Goal: Obtain resource: Download file/media

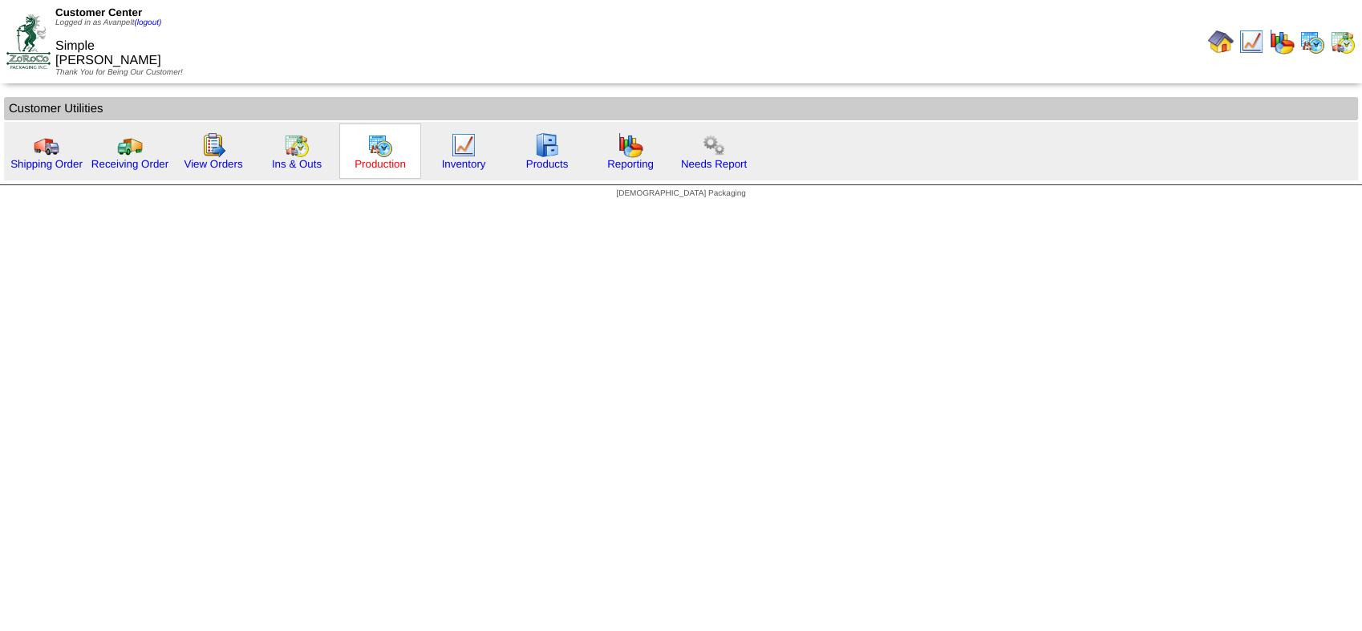
click at [386, 168] on link "Production" at bounding box center [380, 164] width 51 height 12
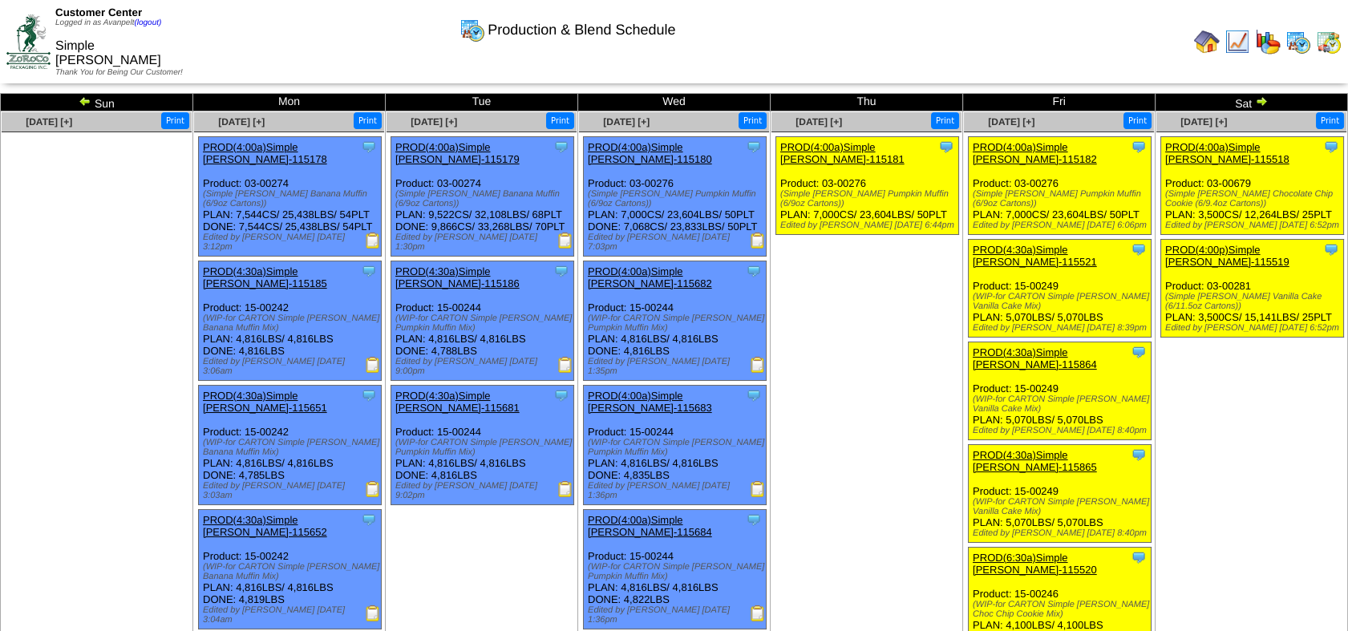
click at [25, 41] on img at bounding box center [28, 41] width 44 height 54
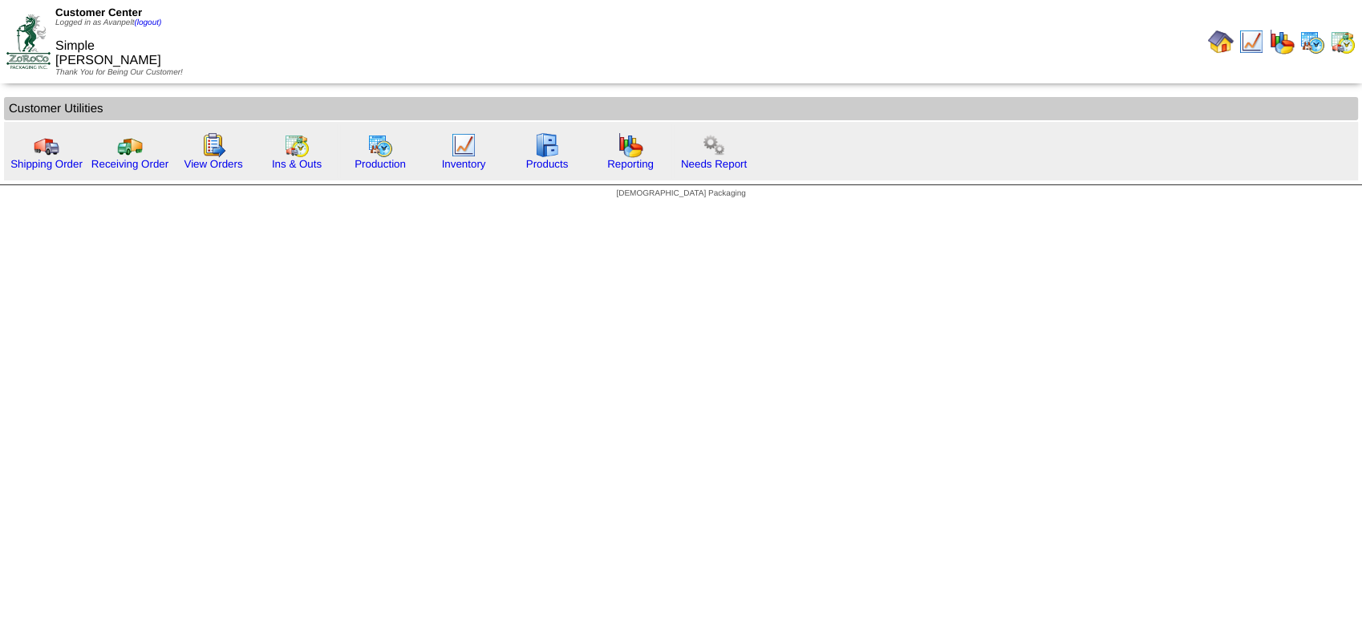
drag, startPoint x: 449, startPoint y: 161, endPoint x: 436, endPoint y: 224, distance: 63.9
click at [449, 161] on link "Inventory" at bounding box center [464, 164] width 44 height 12
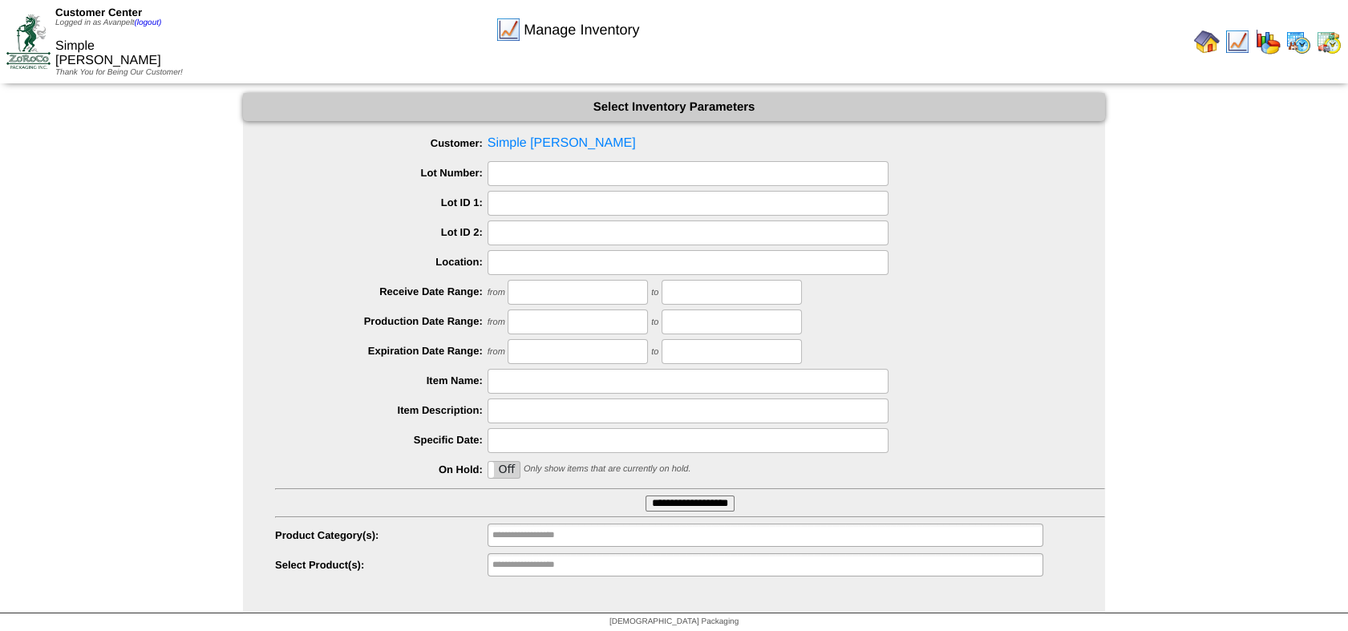
click at [651, 549] on ul "Customer: Simple Mills Lot Number: Lot ID 1: Lot ID 2: Location: Receive Date R…" at bounding box center [674, 355] width 862 height 447
click at [651, 529] on ul at bounding box center [766, 535] width 556 height 23
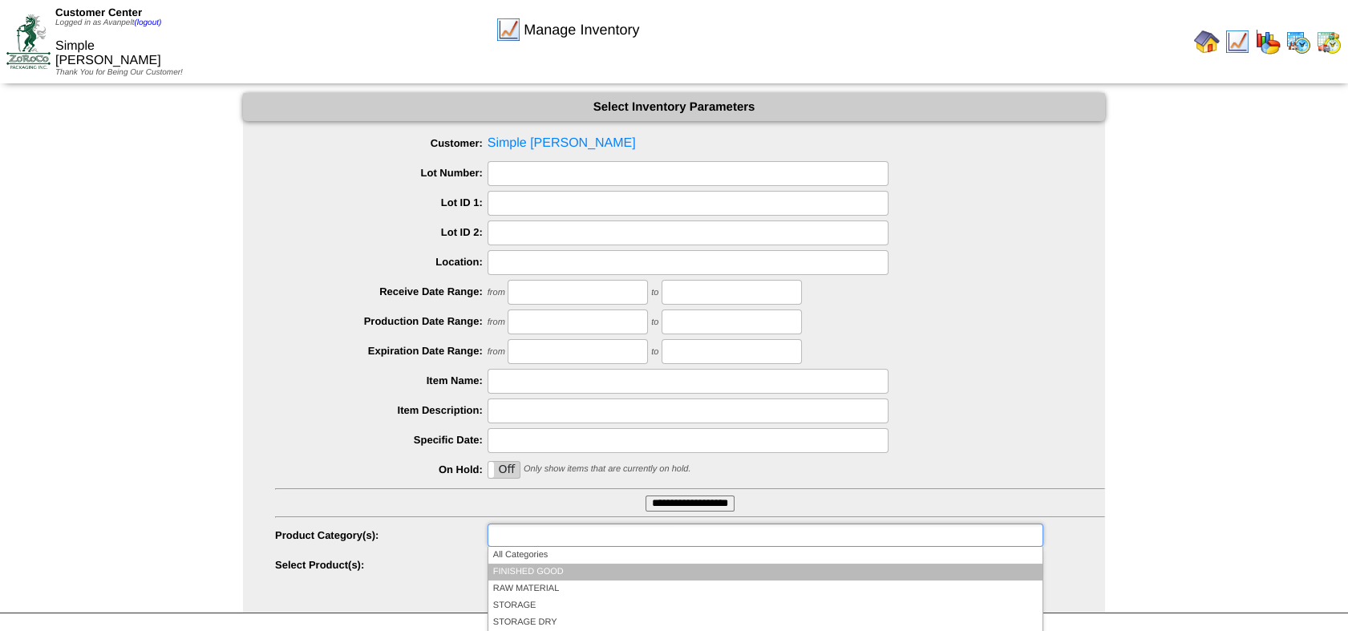
click at [631, 571] on li "FINISHED GOOD" at bounding box center [765, 572] width 554 height 17
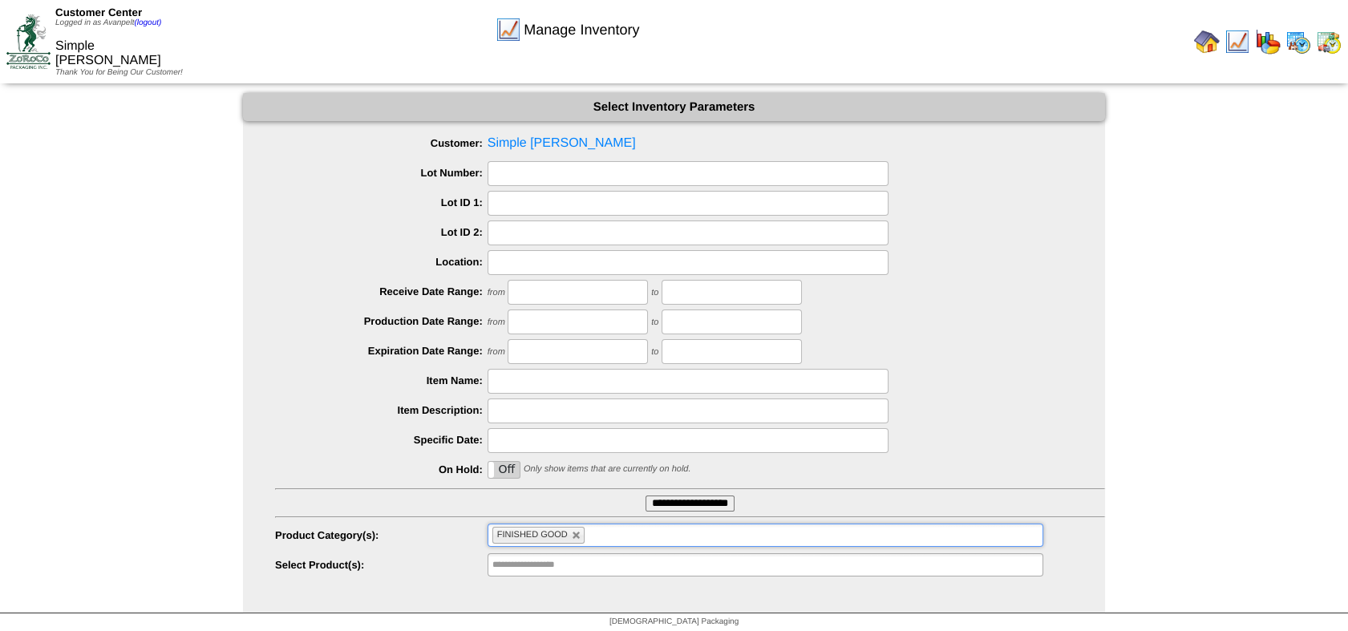
click at [687, 507] on input "**********" at bounding box center [690, 504] width 89 height 16
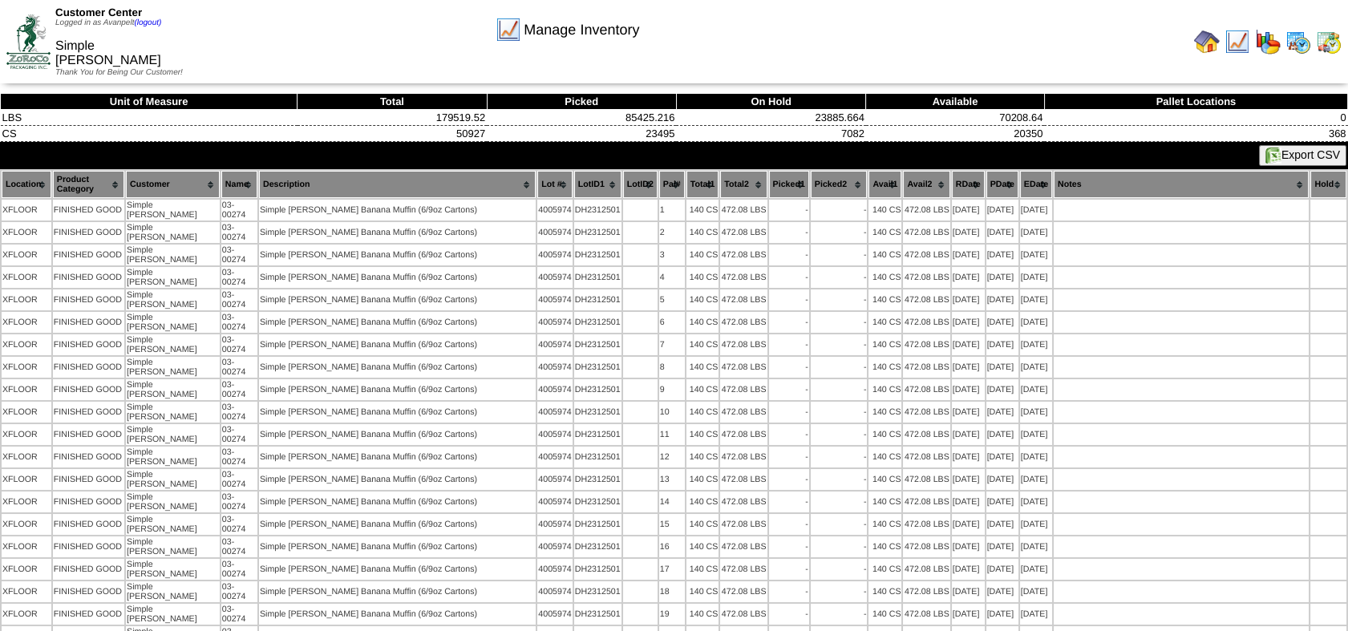
click at [1315, 148] on button "Export CSV" at bounding box center [1302, 155] width 87 height 21
click at [32, 51] on img at bounding box center [28, 41] width 44 height 54
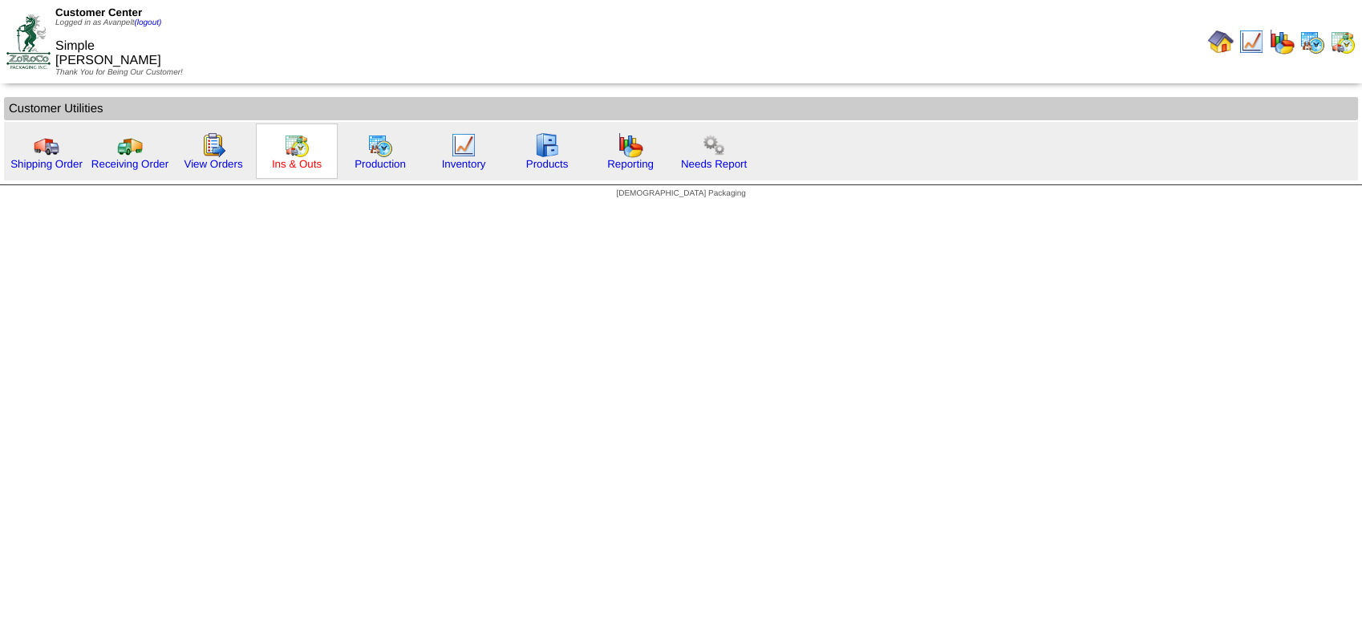
click at [302, 164] on link "Ins & Outs" at bounding box center [297, 164] width 50 height 12
